Goal: Transaction & Acquisition: Subscribe to service/newsletter

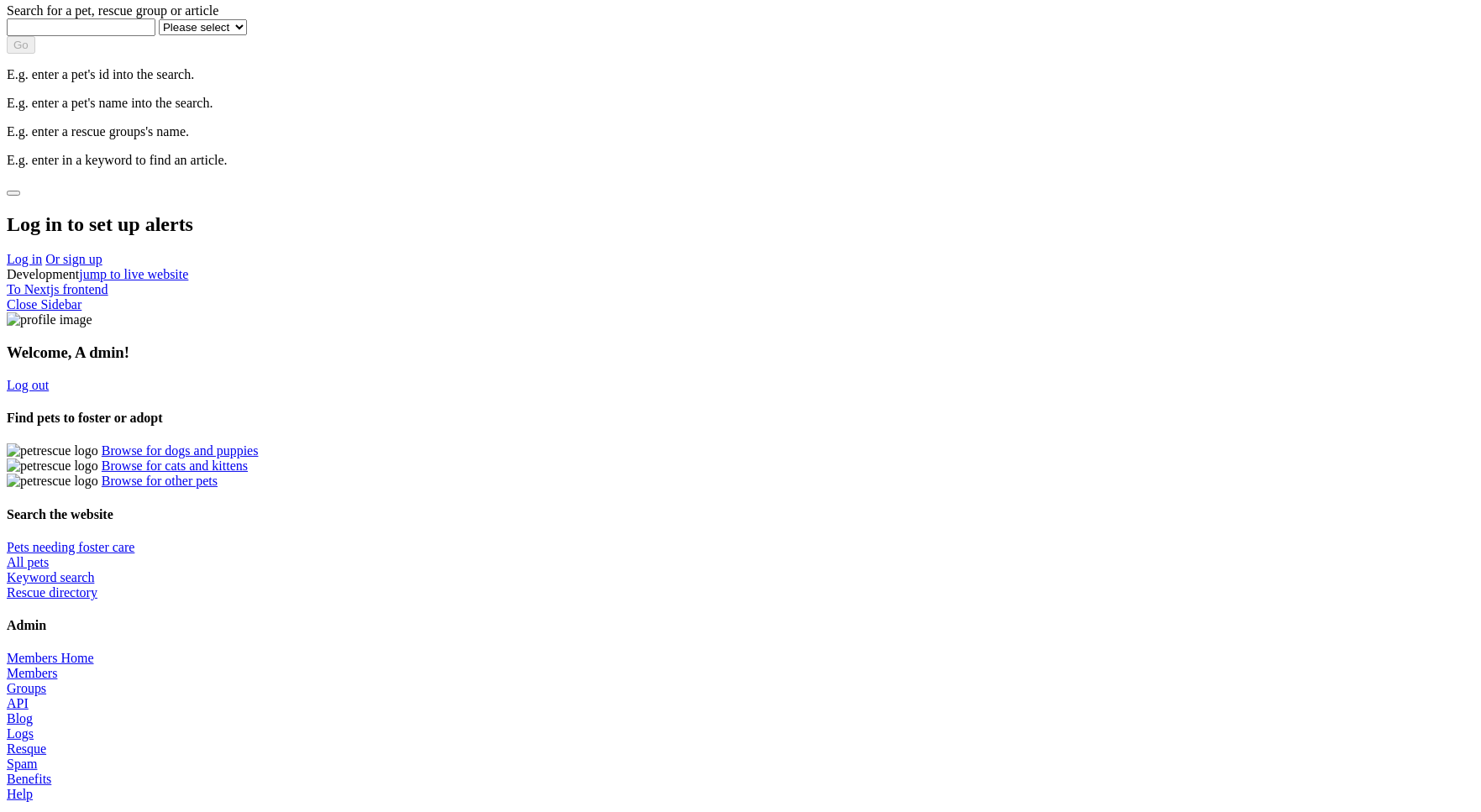
scroll to position [202, 0]
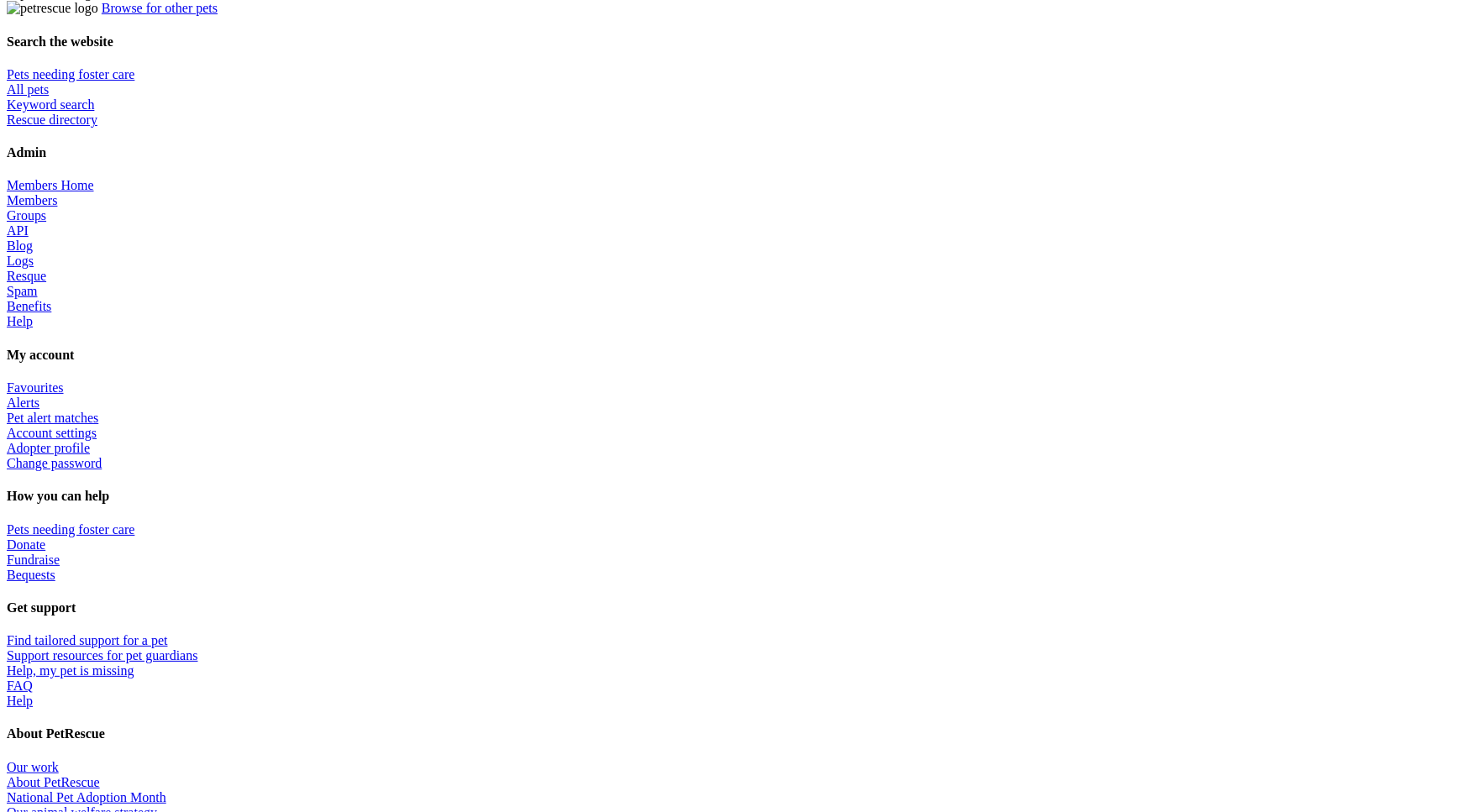
scroll to position [651, 0]
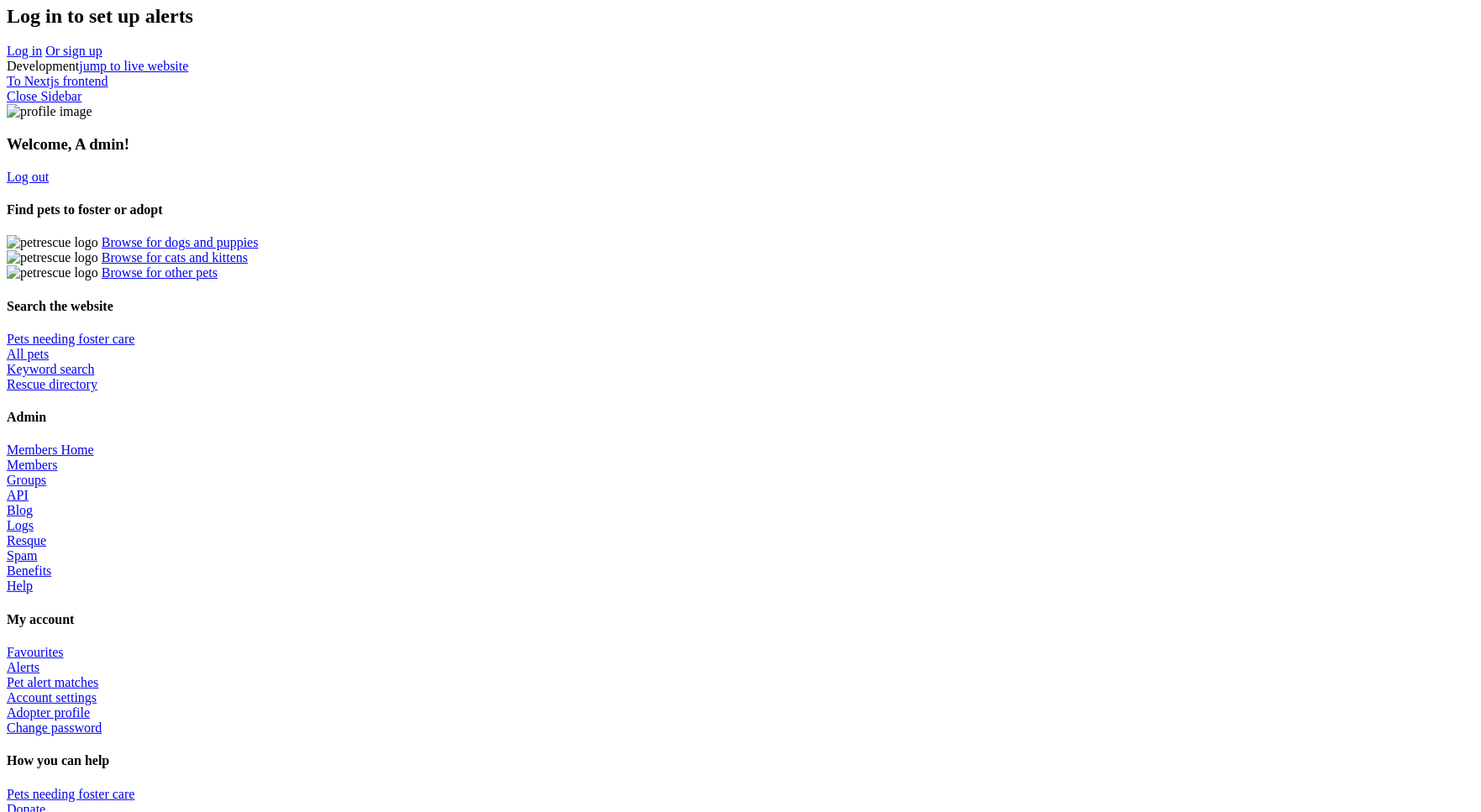
scroll to position [0, 0]
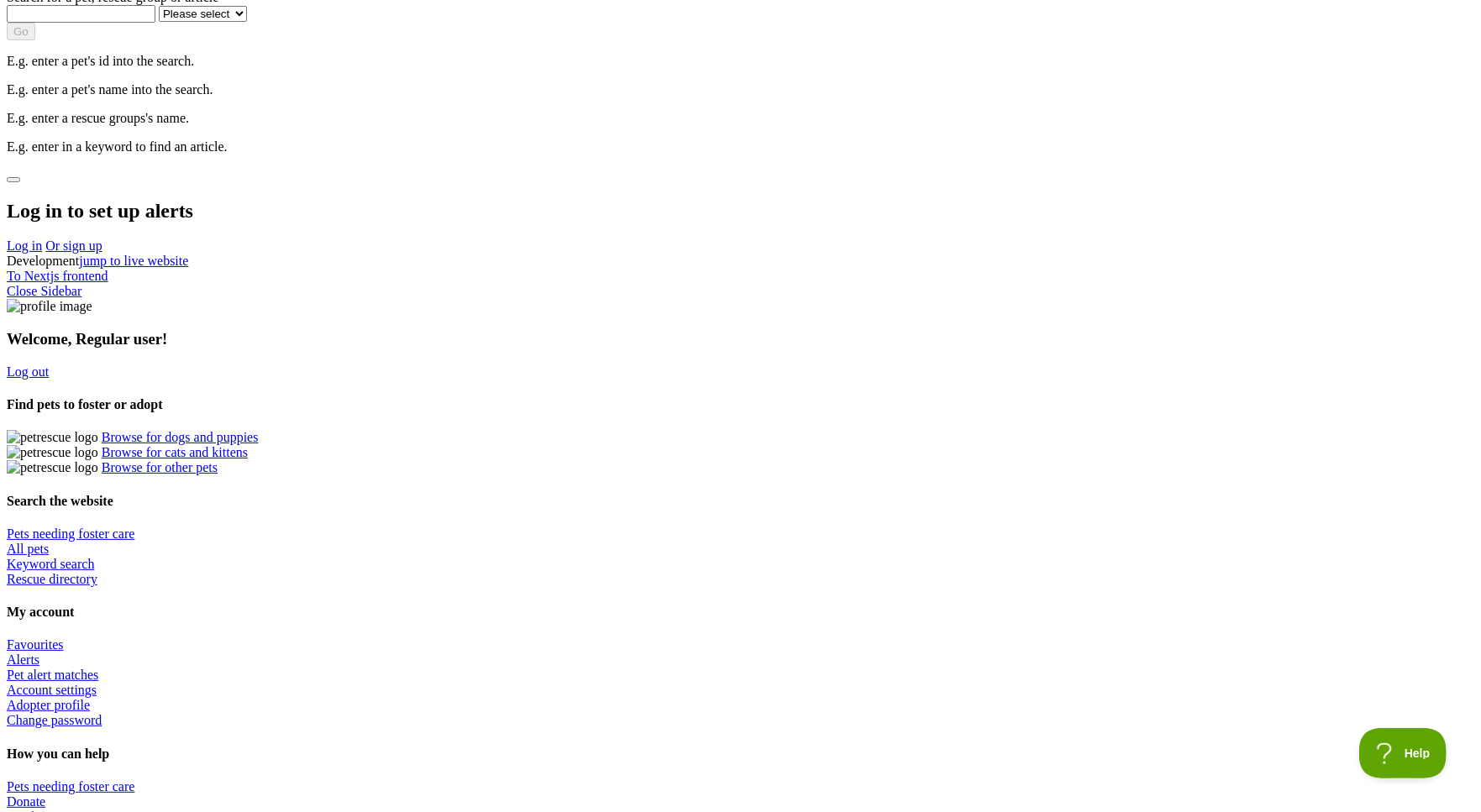
scroll to position [192, 0]
select select "40"
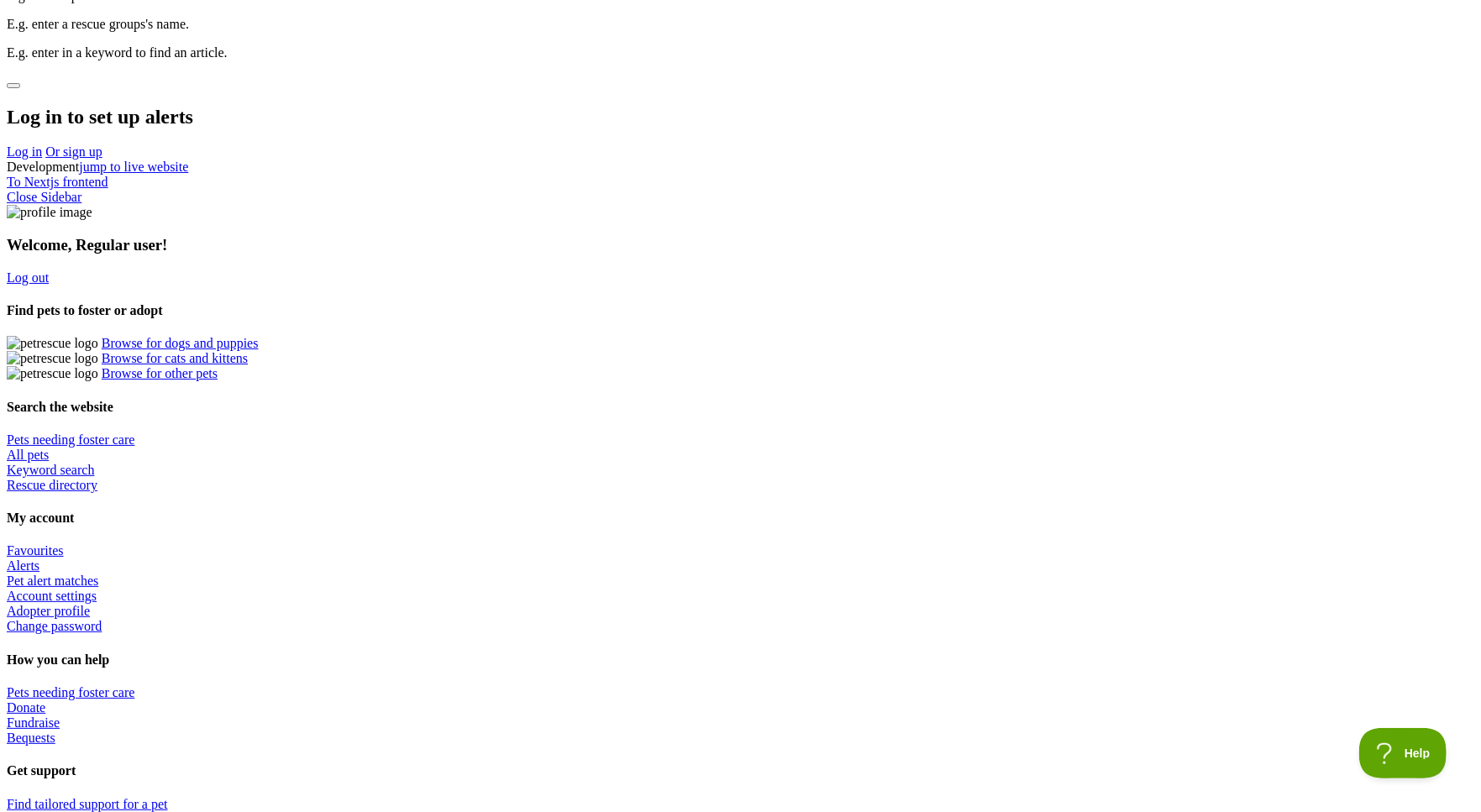
scroll to position [287, 0]
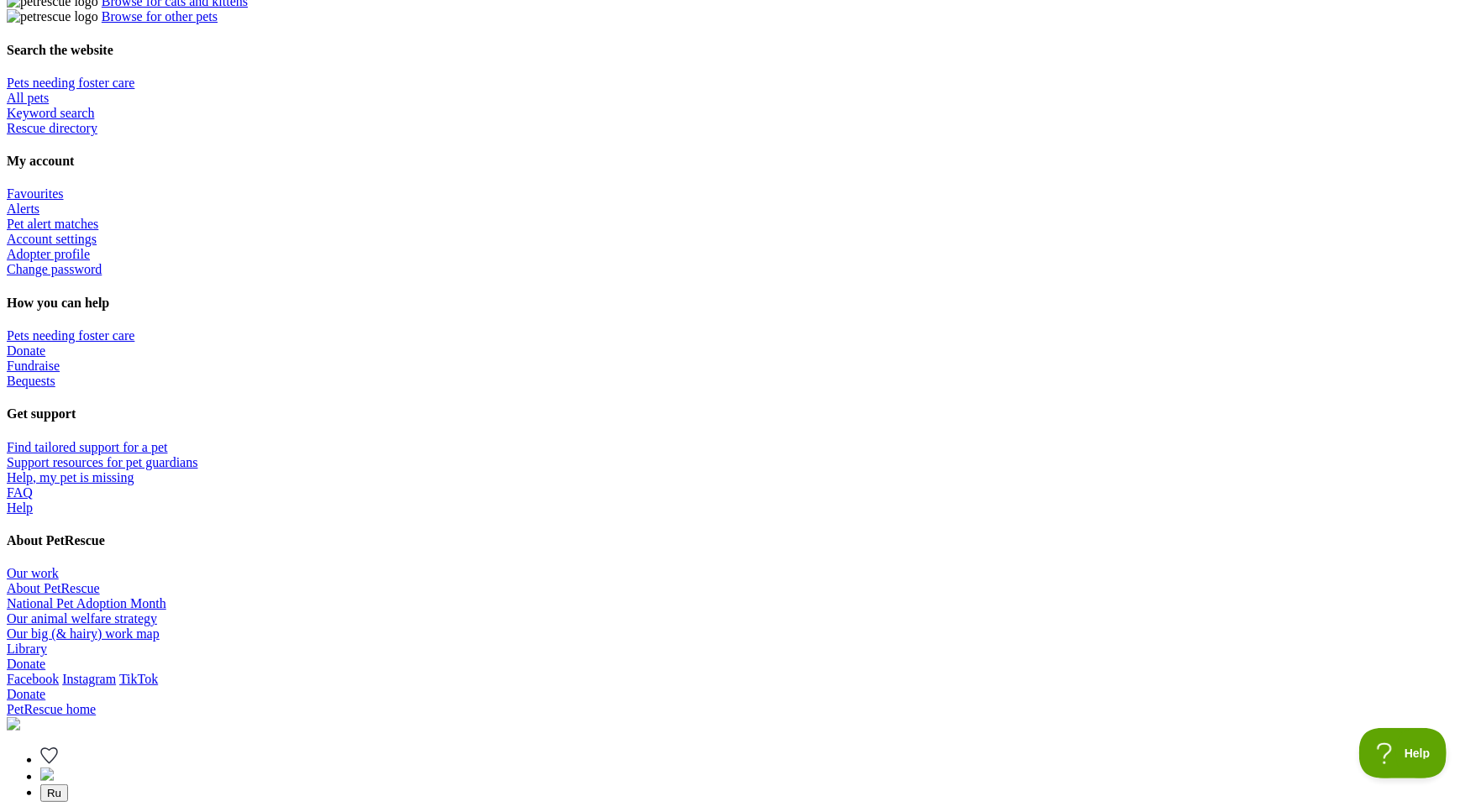
scroll to position [651, 0]
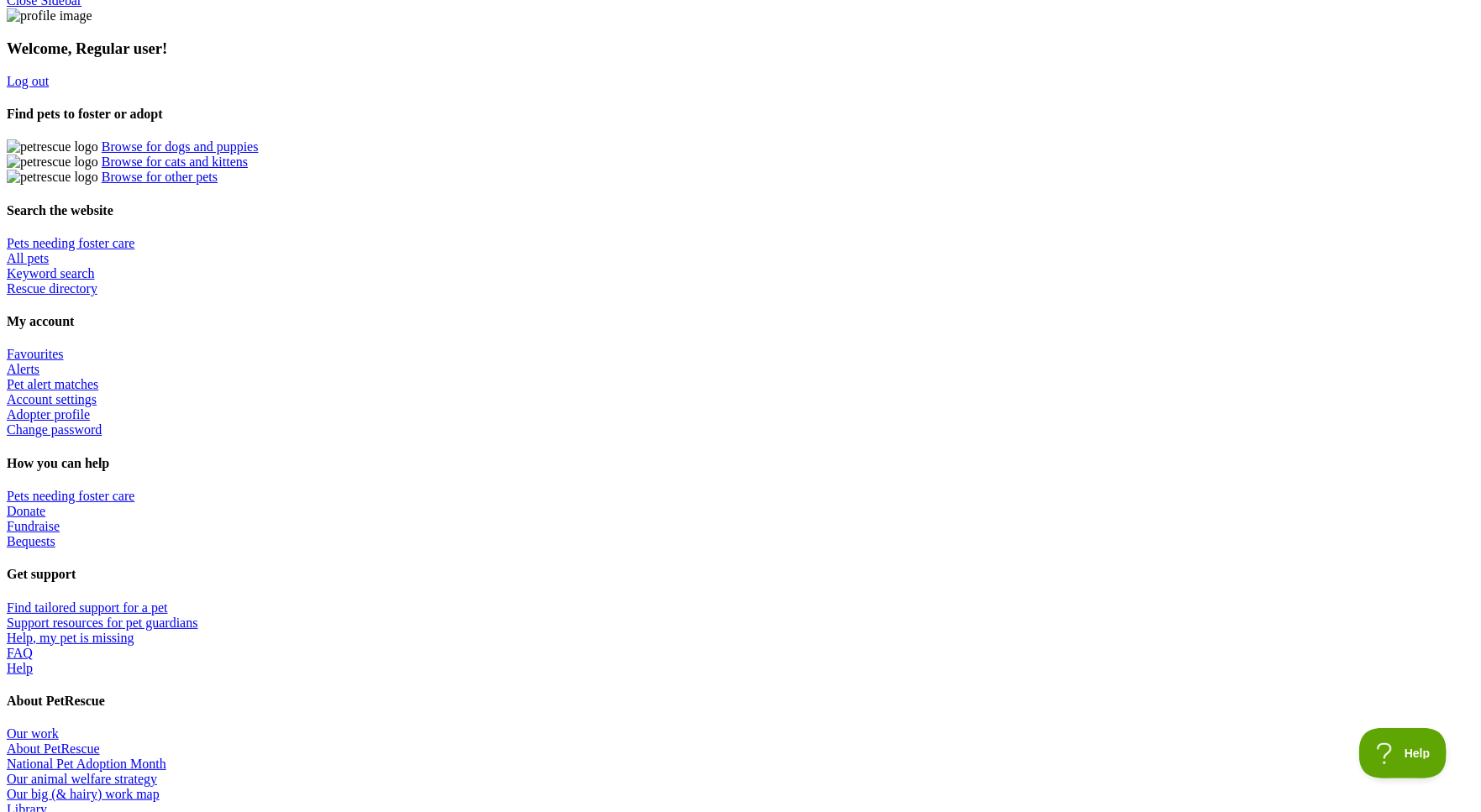
scroll to position [473, 0]
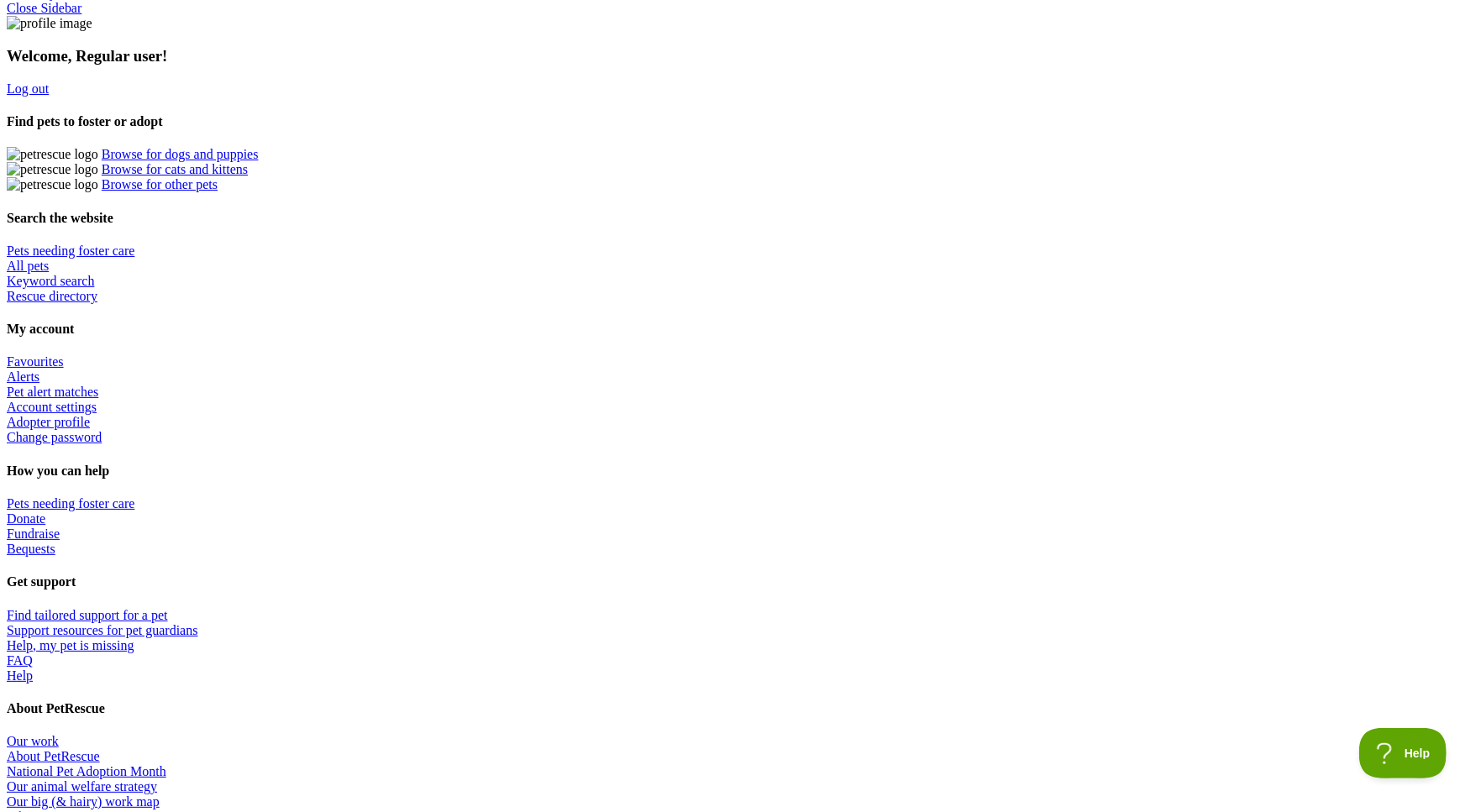
type input "0400111222"
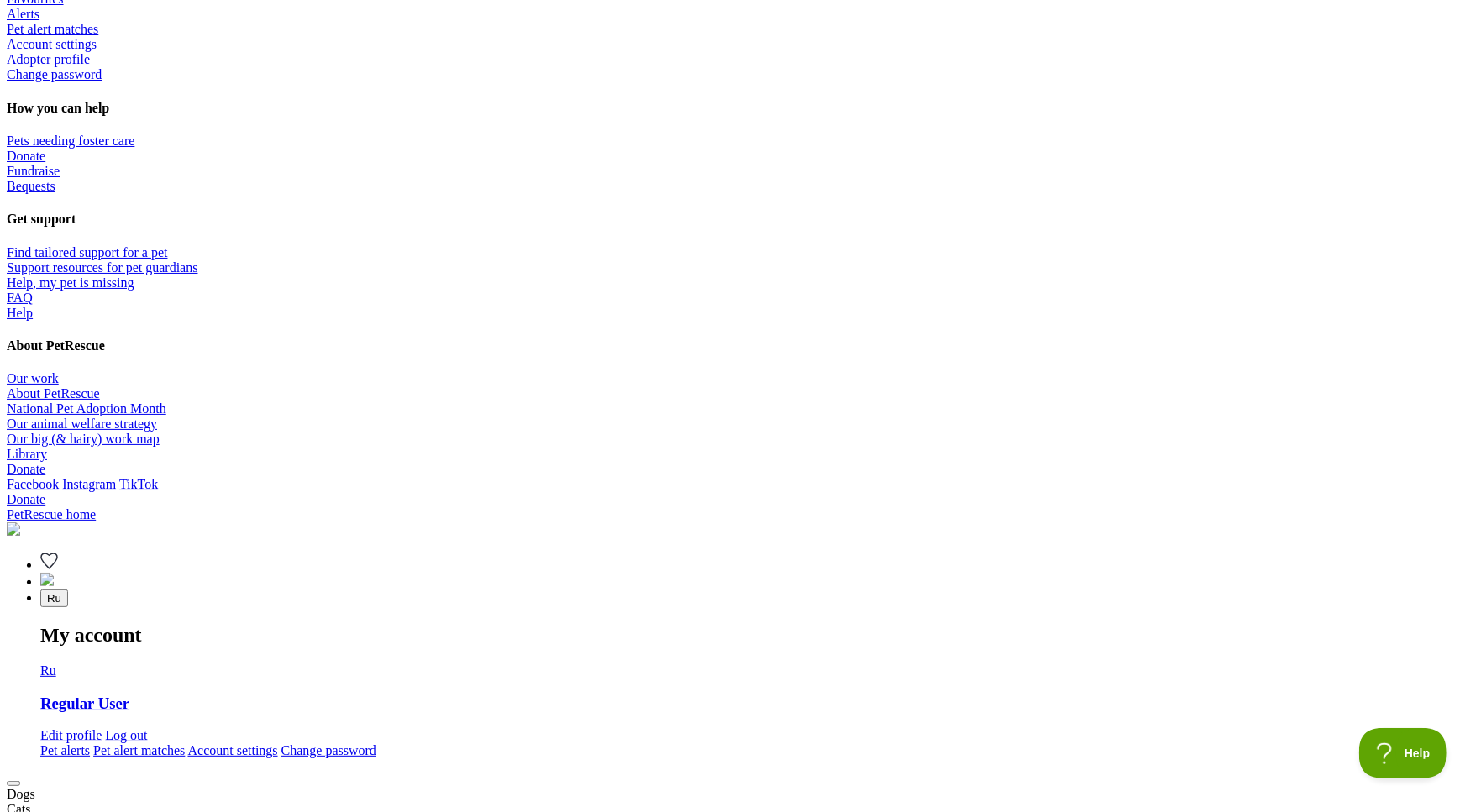
scroll to position [871, 0]
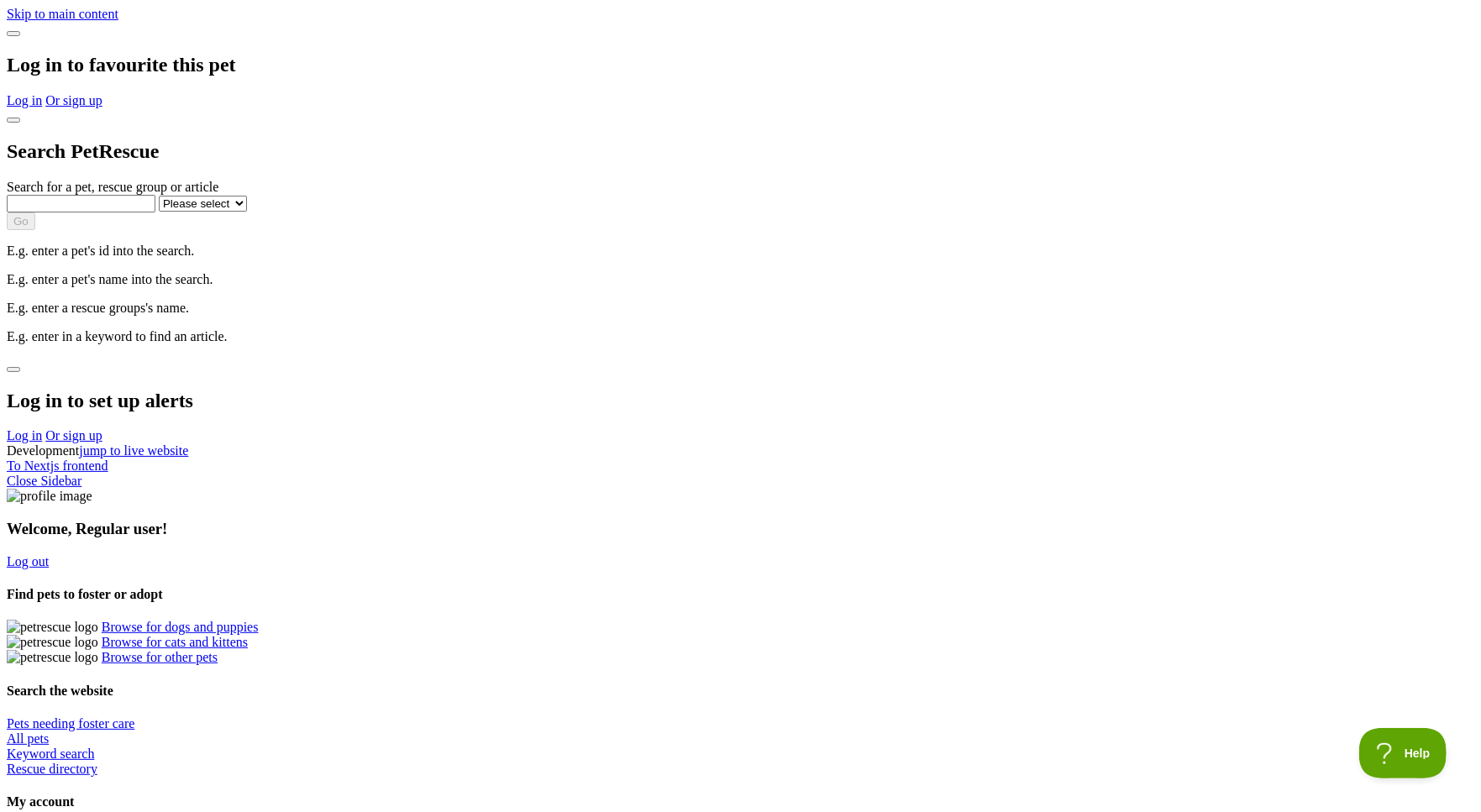
select select "47"
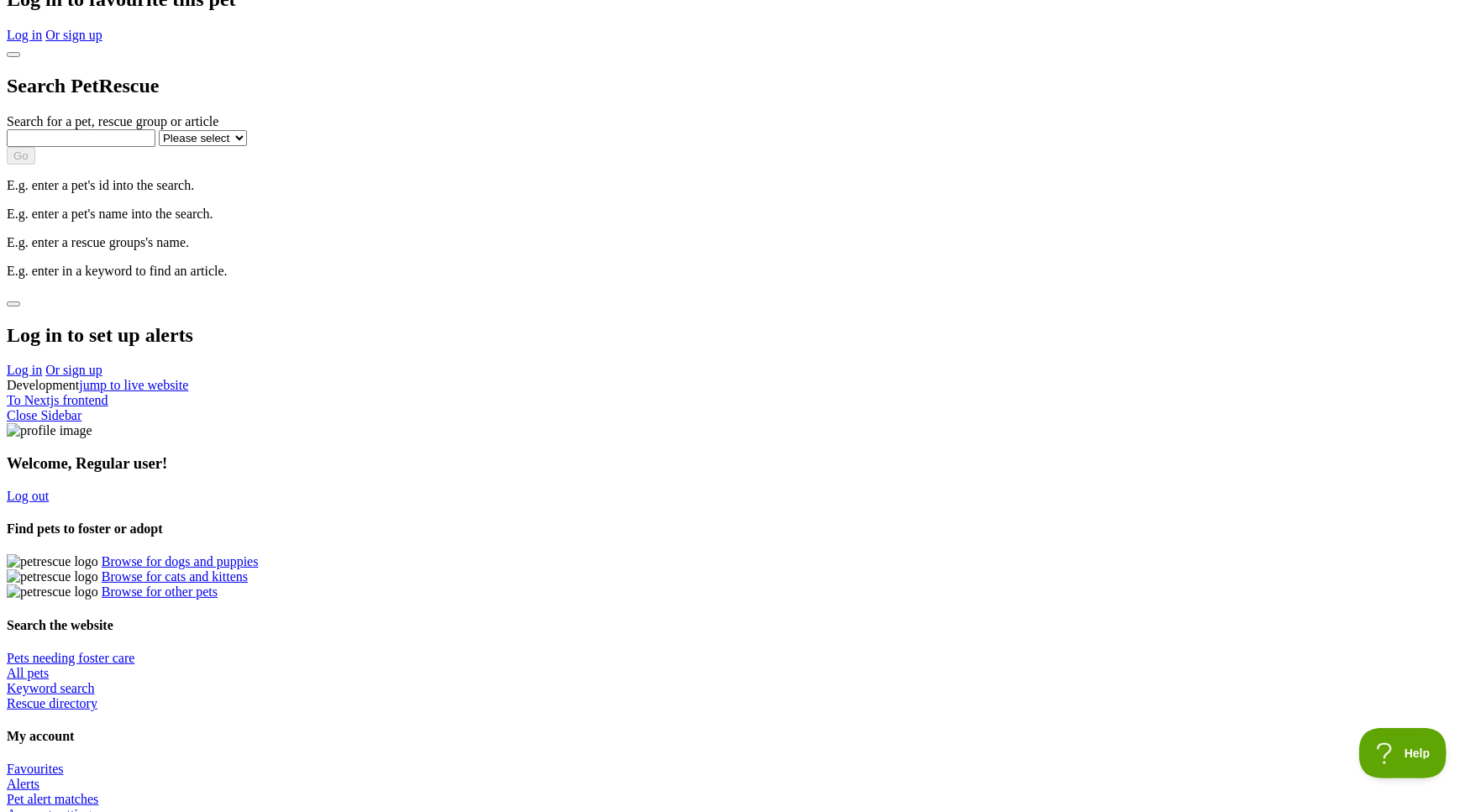
scroll to position [118, 0]
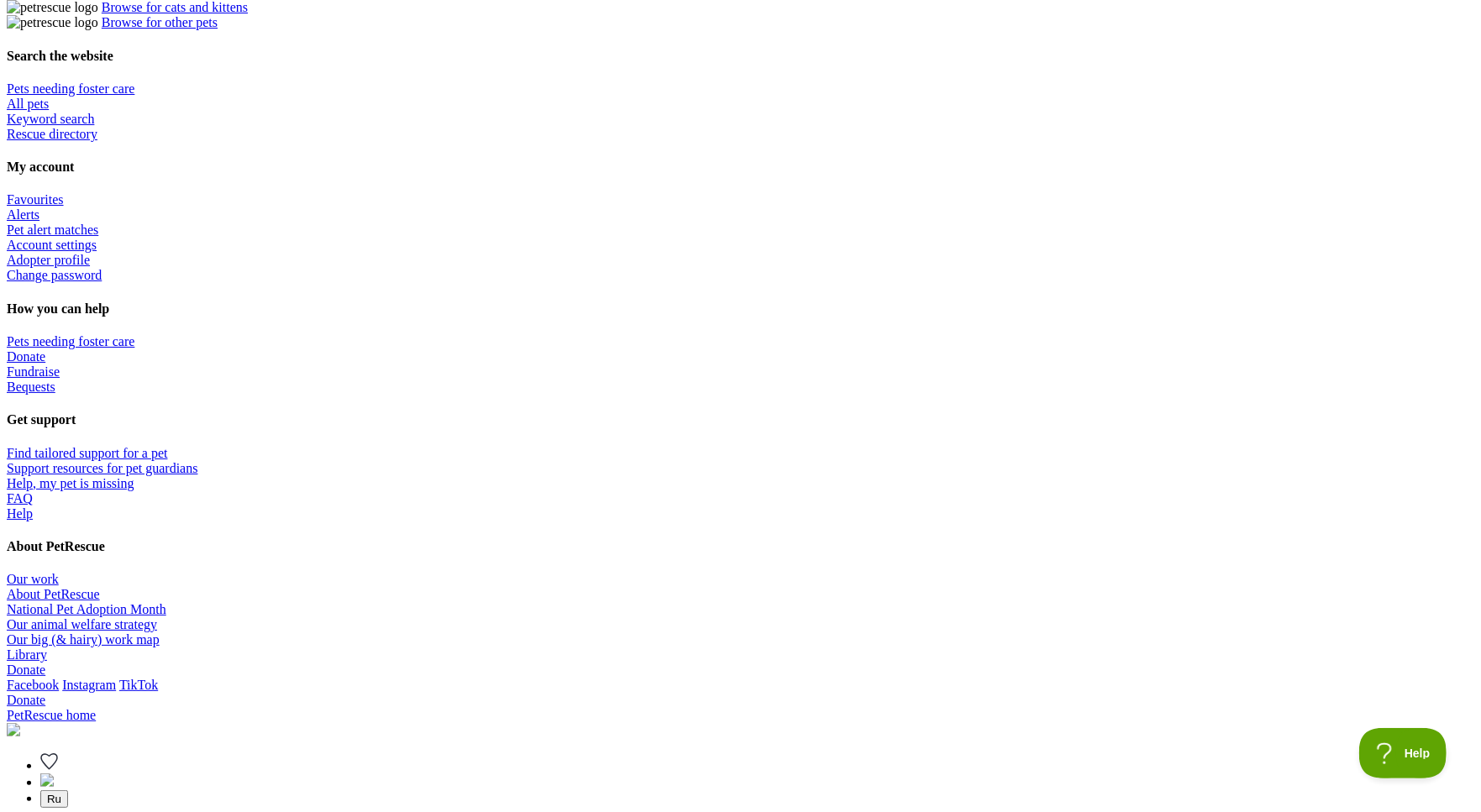
scroll to position [673, 0]
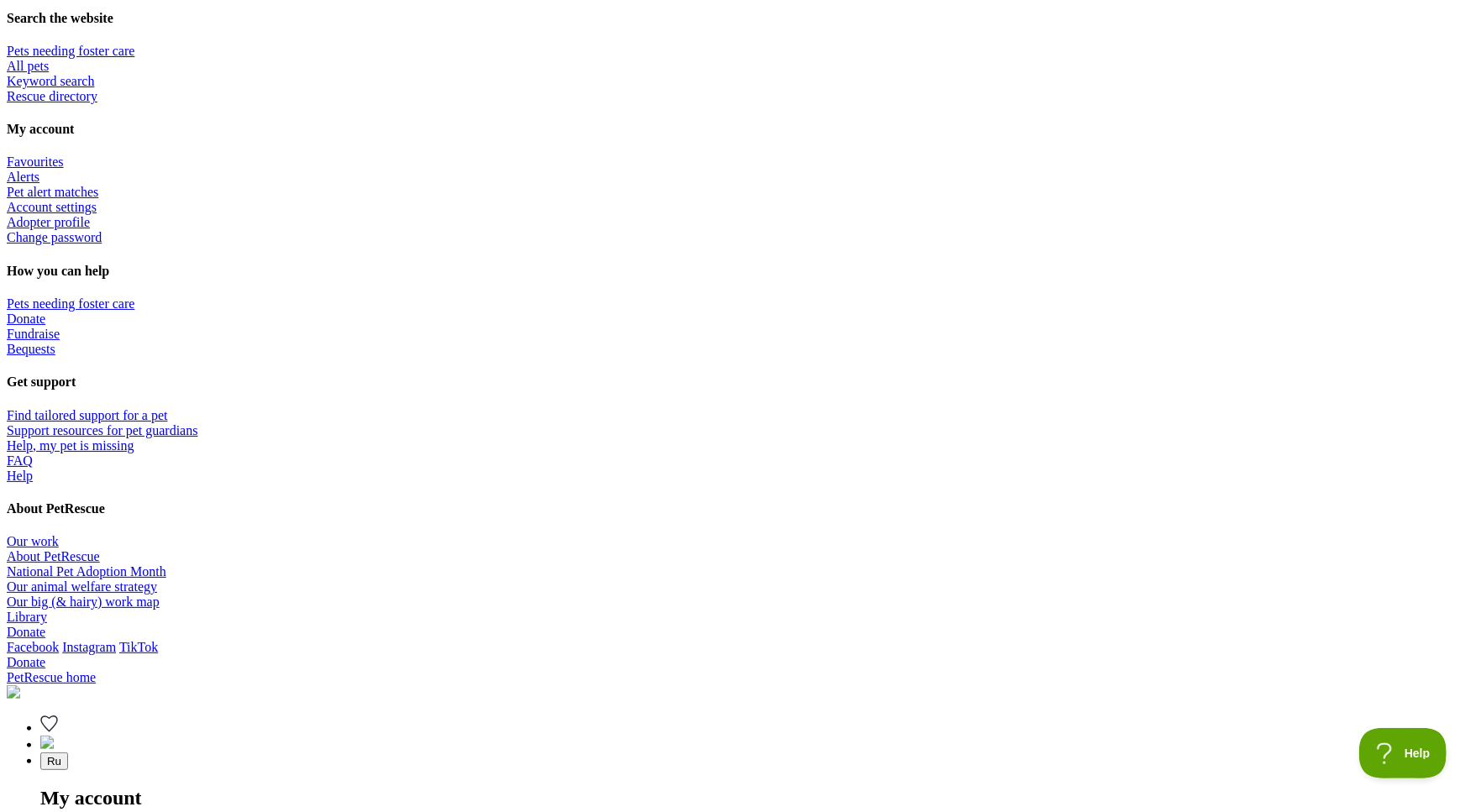
radio input "true"
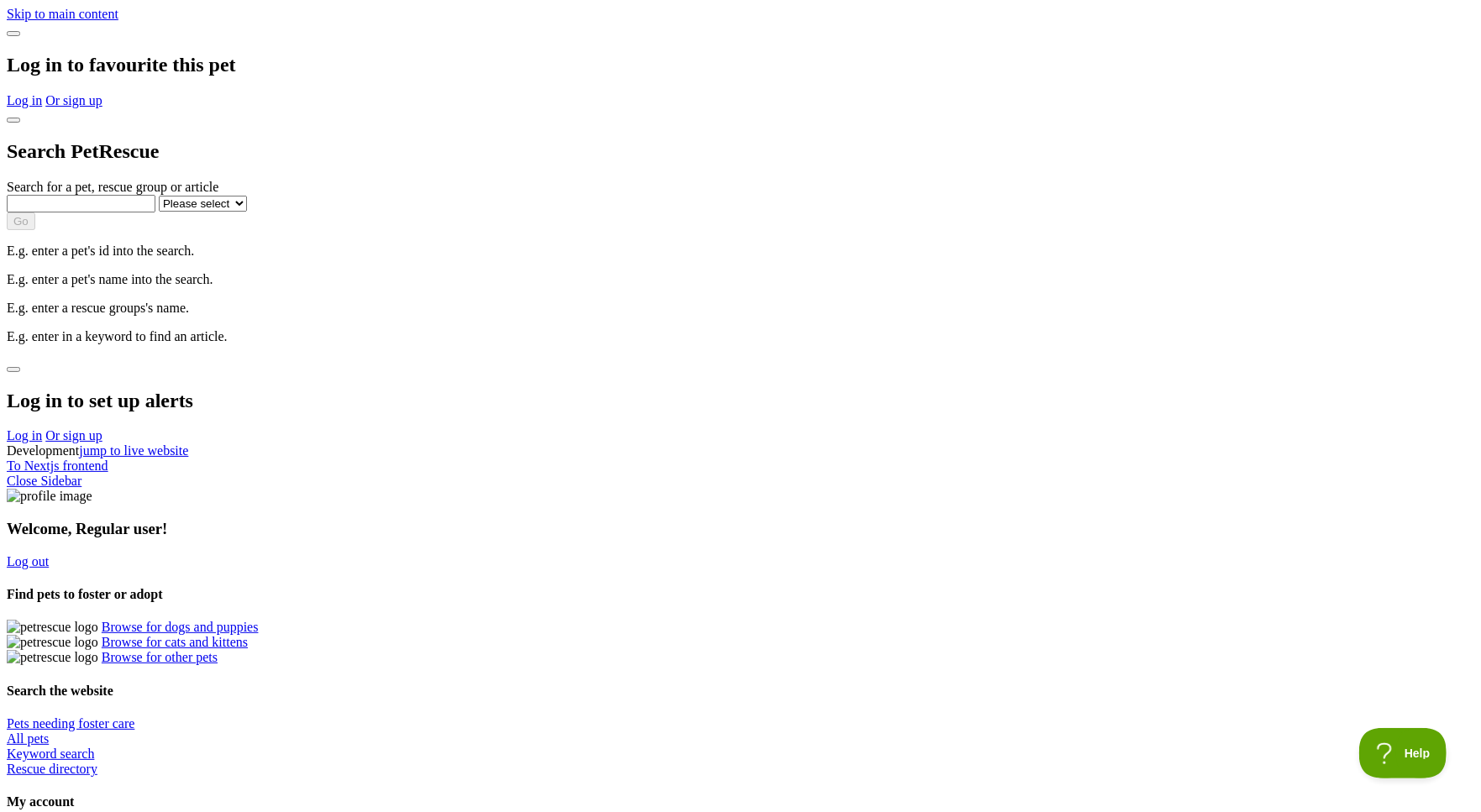
scroll to position [2, 0]
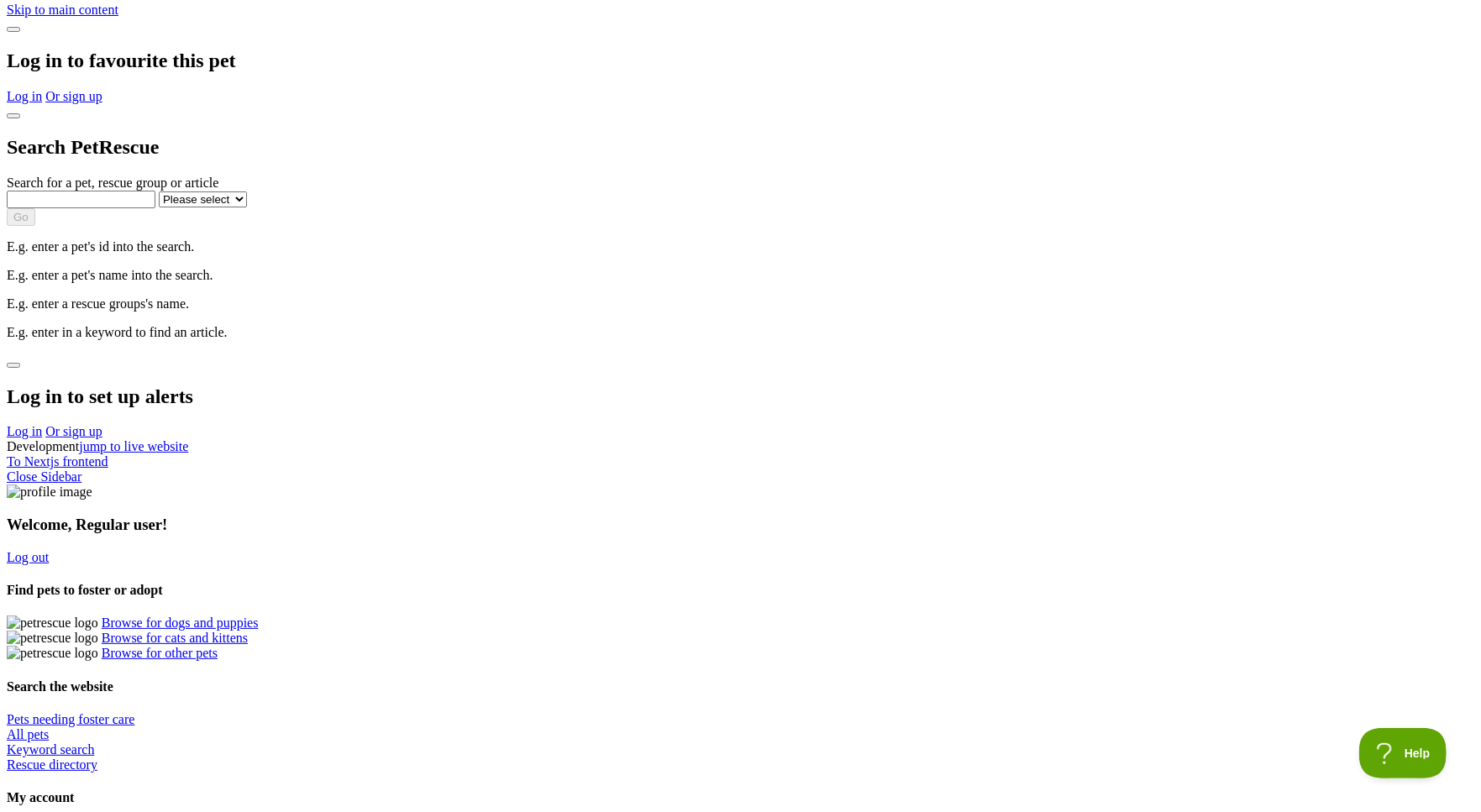
scroll to position [4, 0]
